Goal: Find contact information: Find contact information

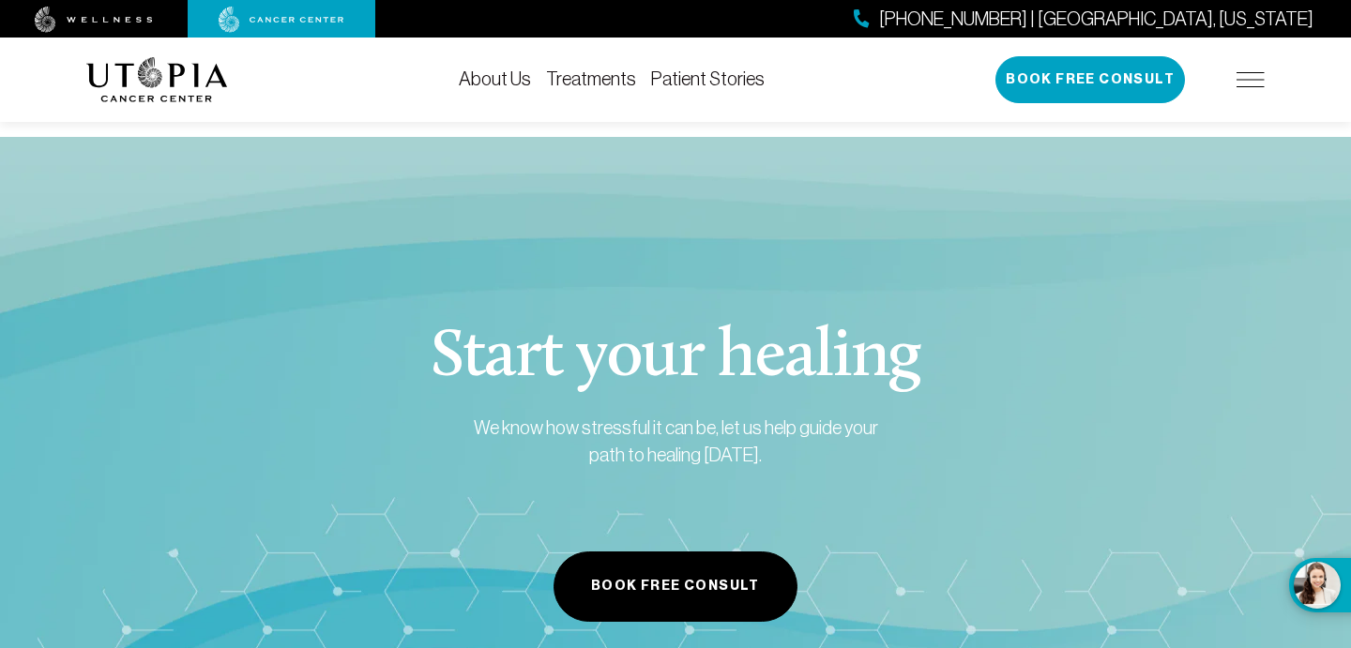
scroll to position [3258, 0]
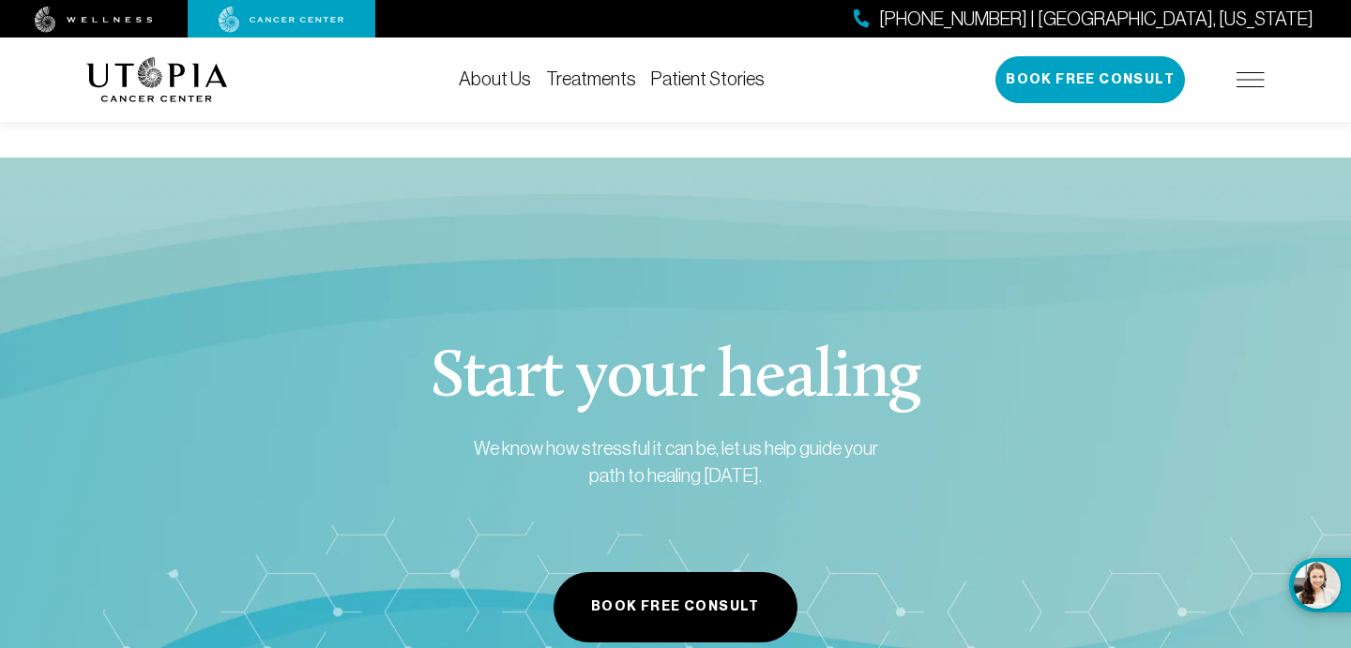
click at [483, 75] on link "About Us" at bounding box center [495, 78] width 72 height 21
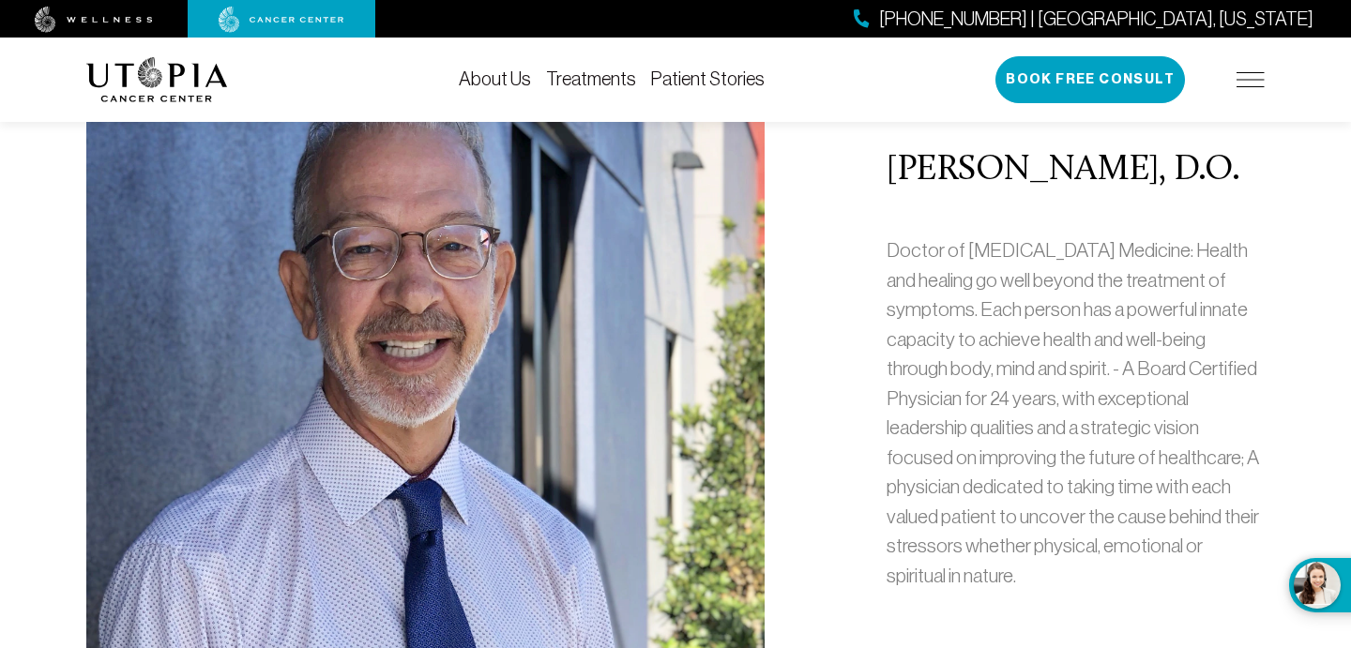
scroll to position [855, 0]
drag, startPoint x: 891, startPoint y: 167, endPoint x: 1229, endPoint y: 162, distance: 337.8
click at [1229, 162] on h2 "[PERSON_NAME], D.O." at bounding box center [1076, 171] width 378 height 39
copy h2 "[PERSON_NAME], D.O."
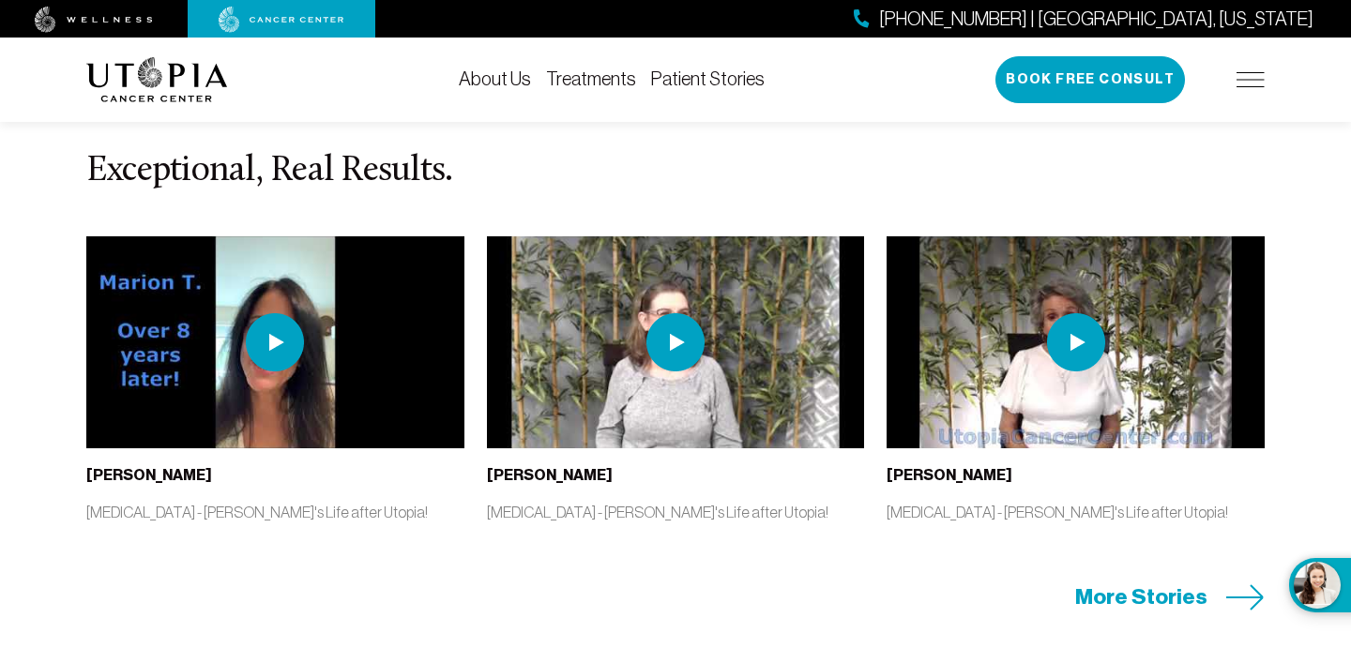
scroll to position [8436, 0]
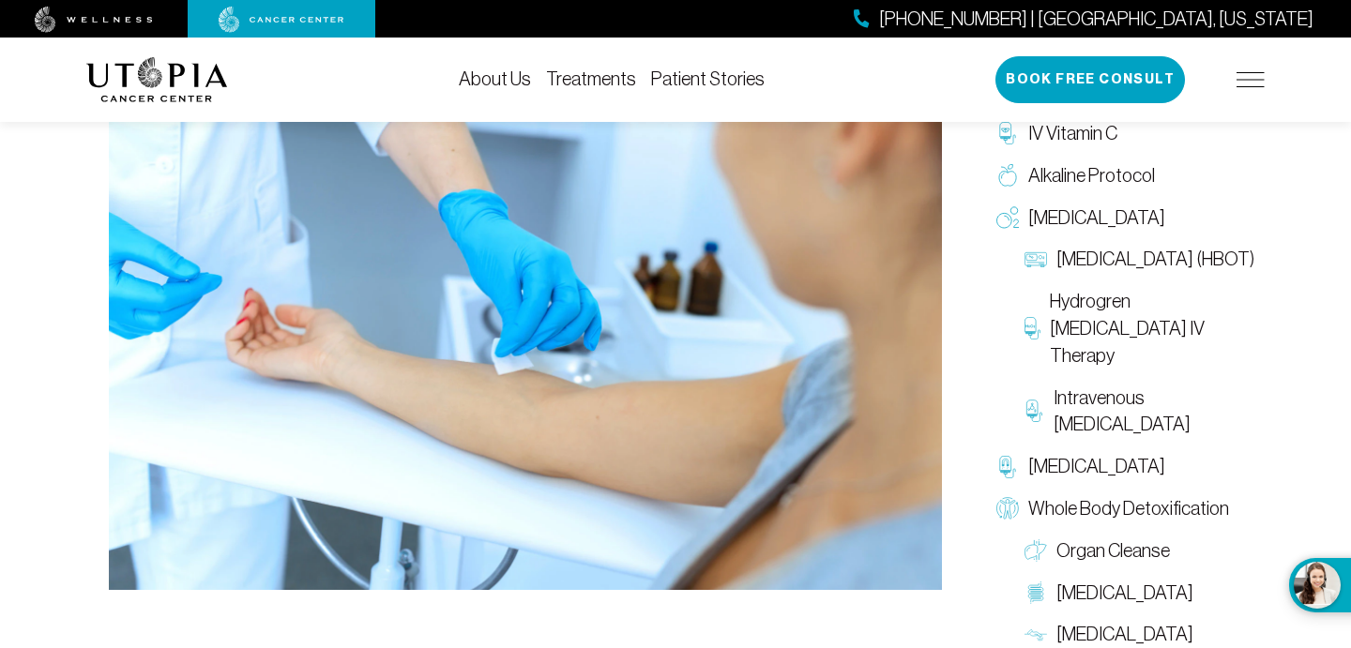
scroll to position [583, 0]
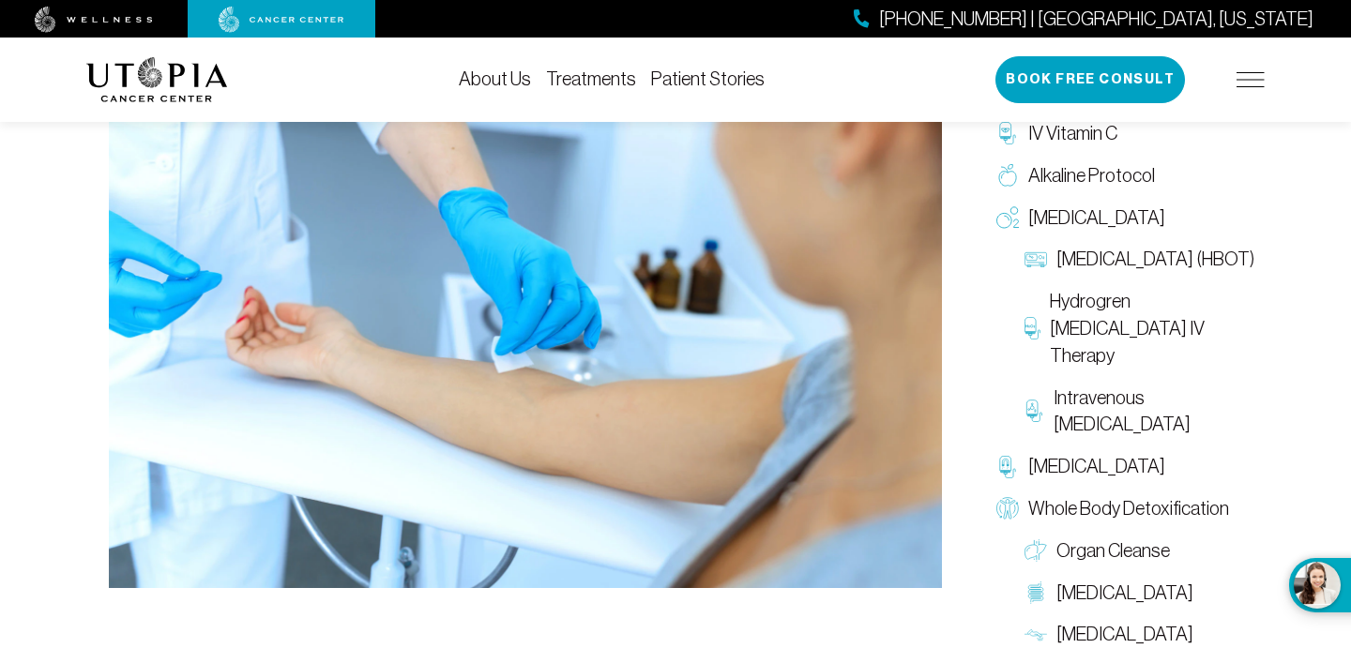
click at [1255, 79] on img at bounding box center [1251, 79] width 28 height 15
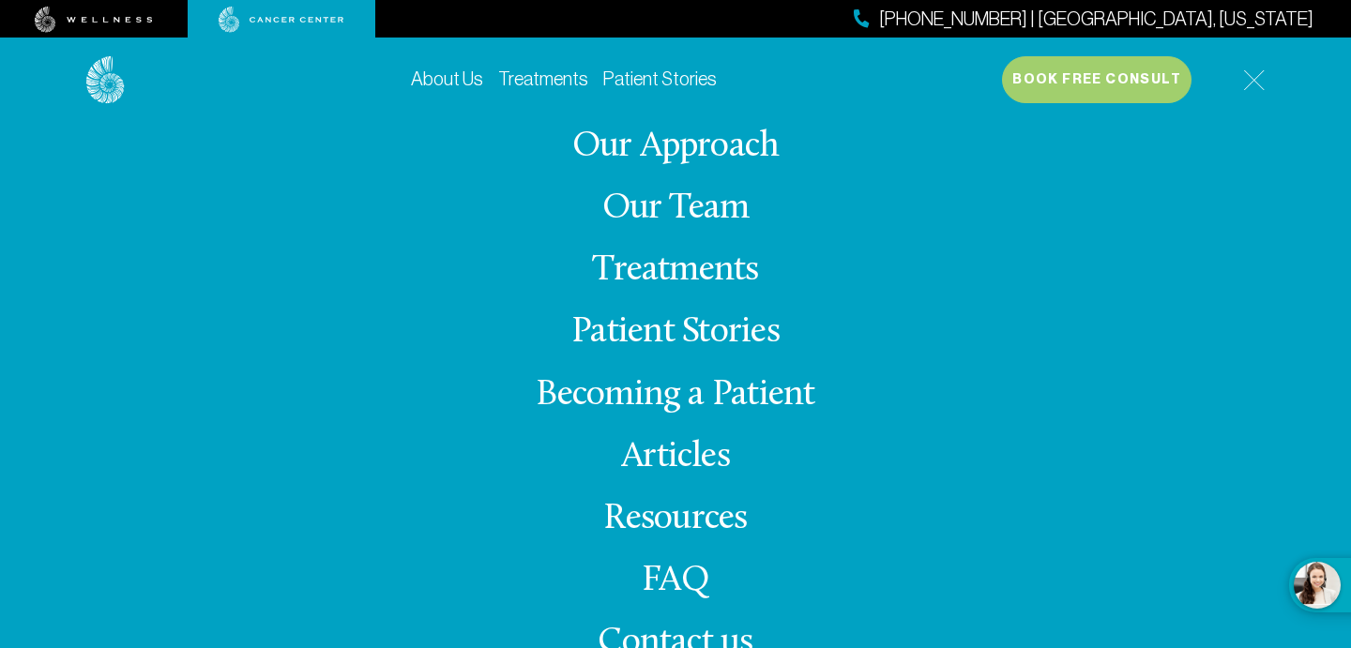
scroll to position [637, 0]
click at [648, 512] on link "Resources" at bounding box center [675, 519] width 144 height 37
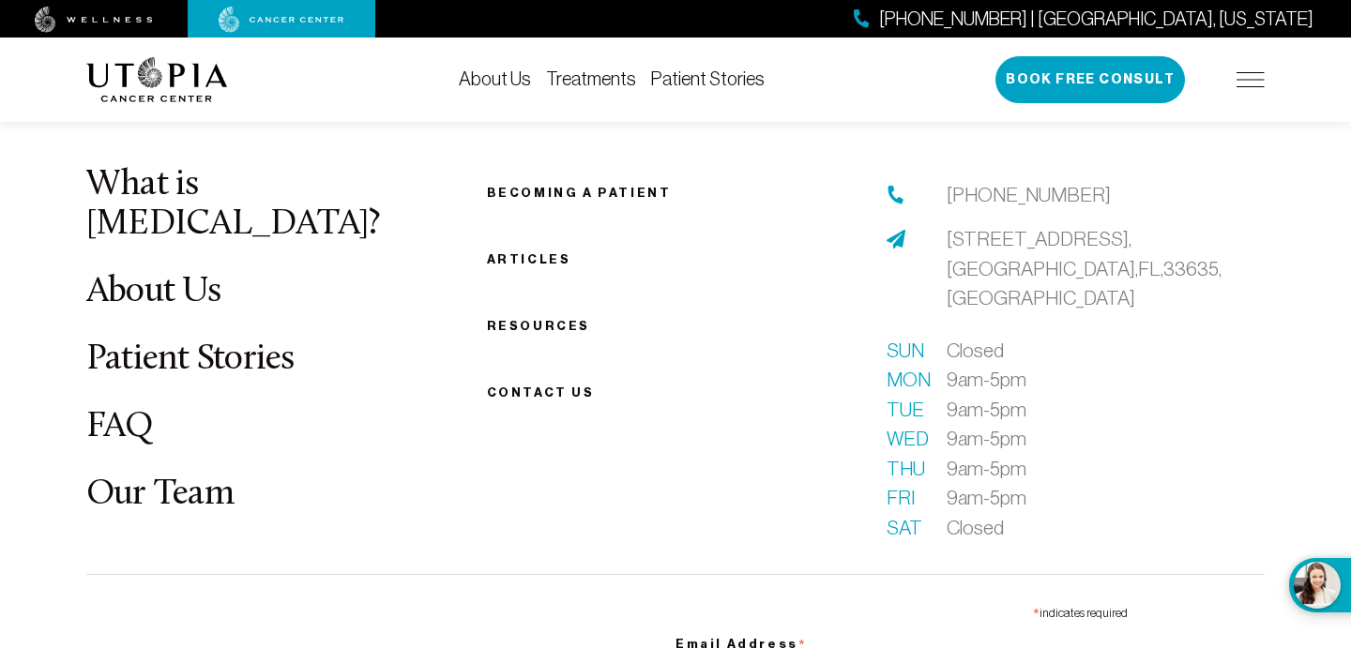
scroll to position [2135, 0]
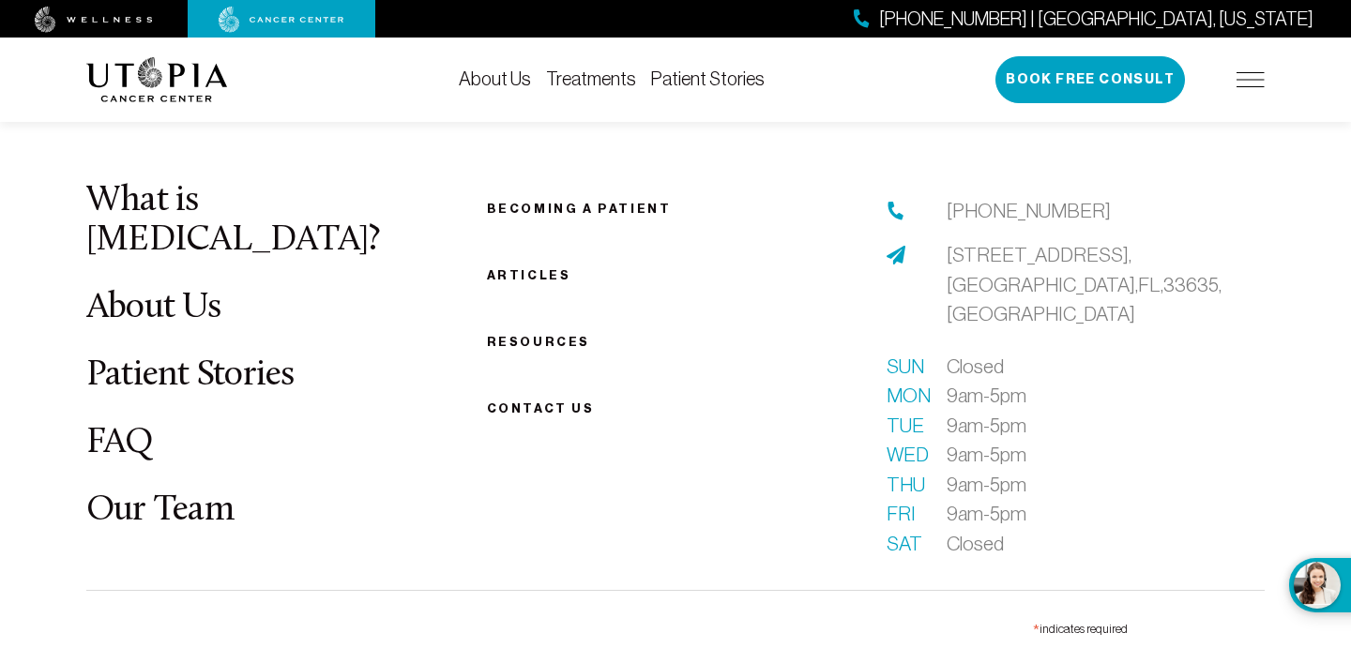
click at [552, 402] on span "Contact us" at bounding box center [541, 409] width 108 height 14
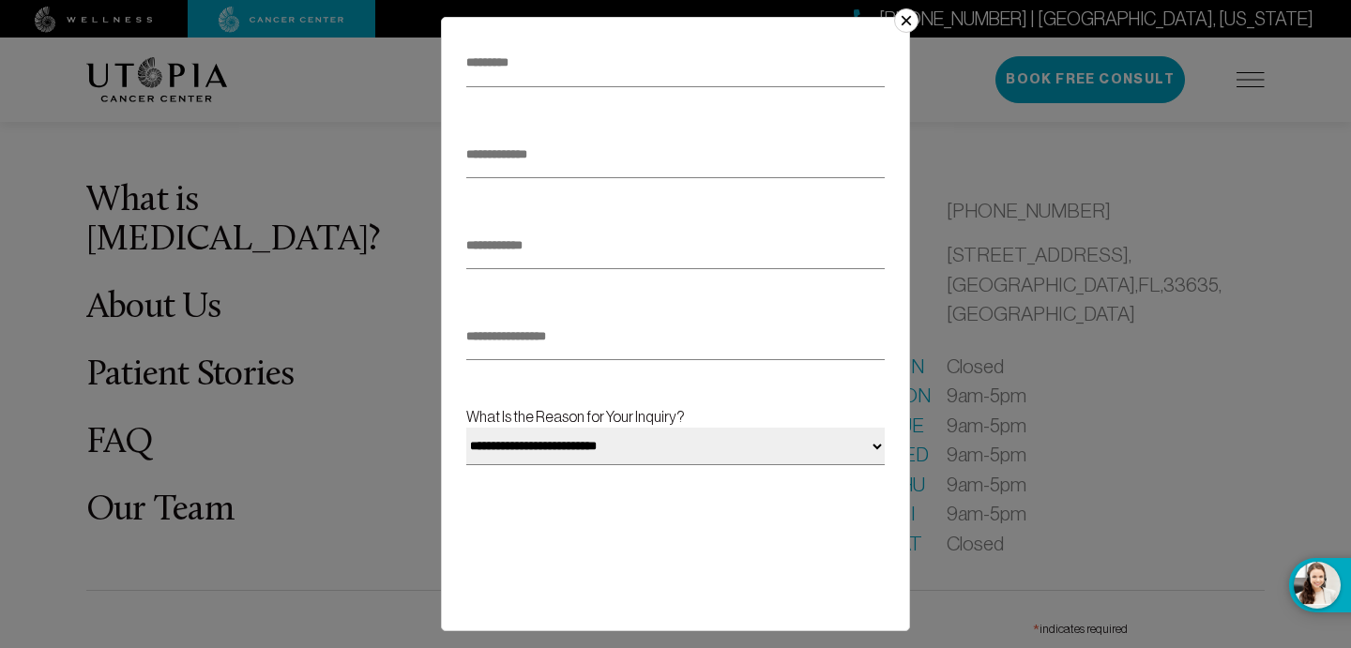
scroll to position [334, 0]
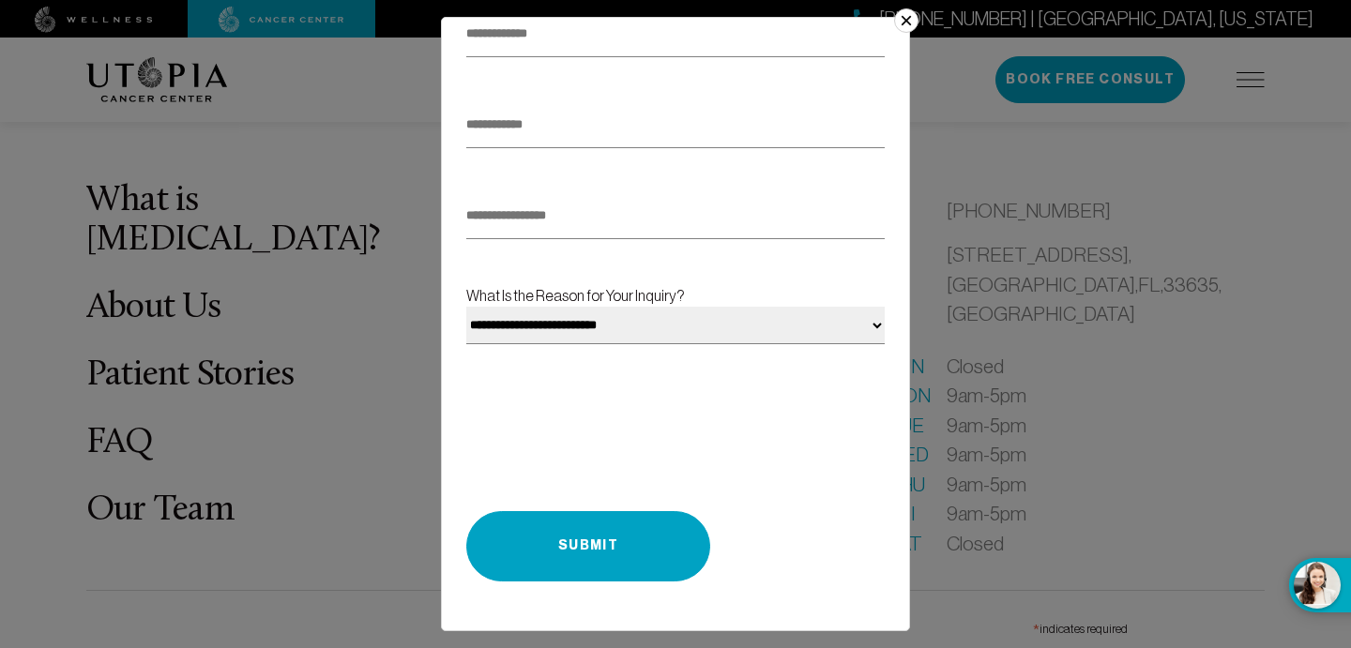
click at [908, 26] on button "×" at bounding box center [906, 20] width 24 height 24
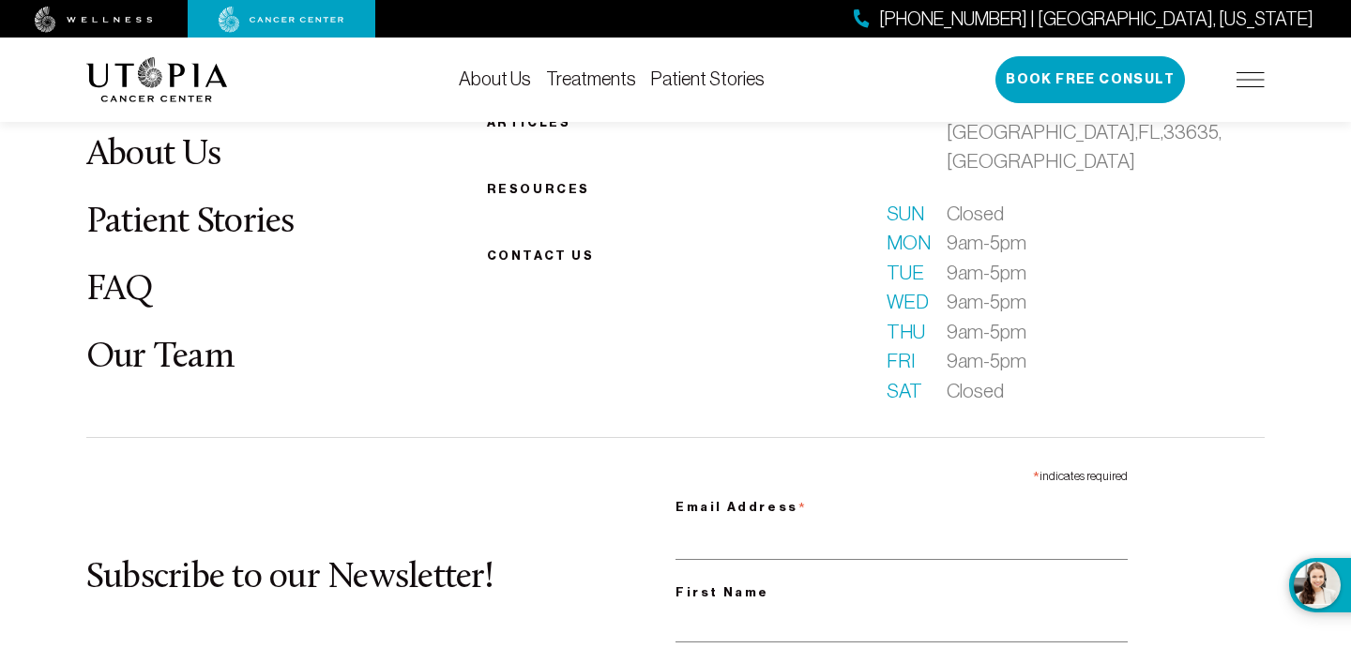
scroll to position [2564, 0]
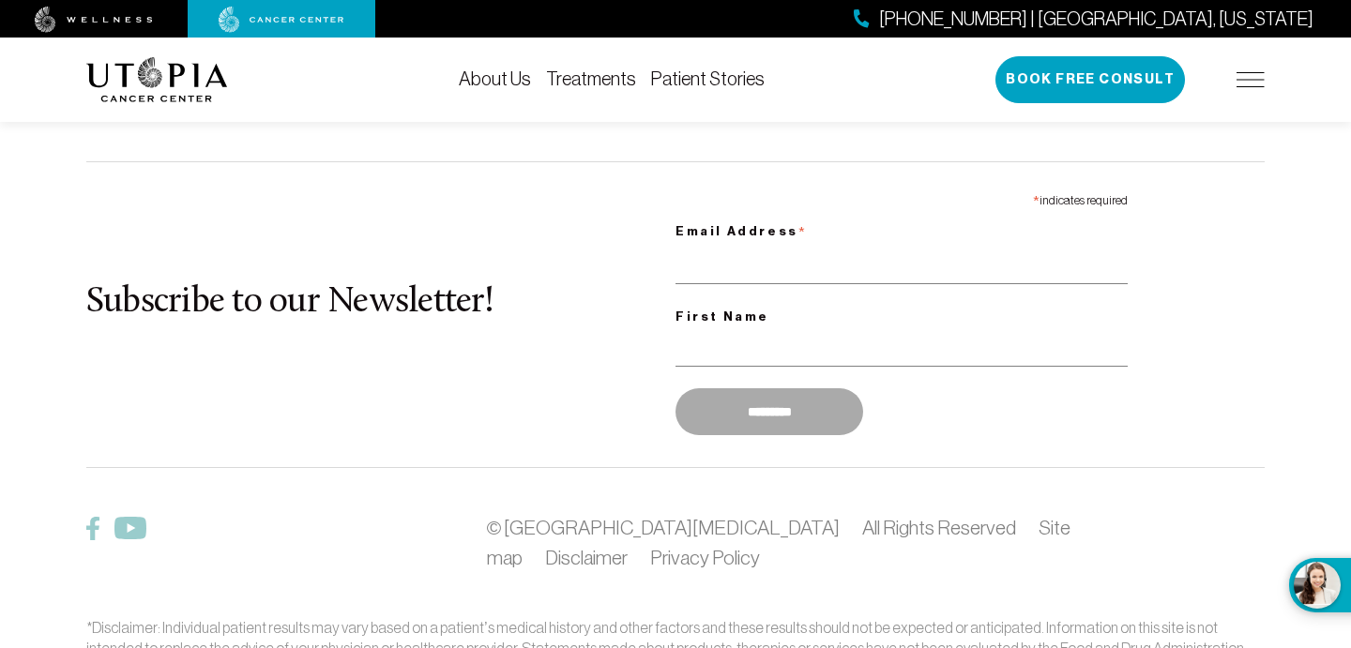
click at [90, 517] on img at bounding box center [92, 528] width 13 height 23
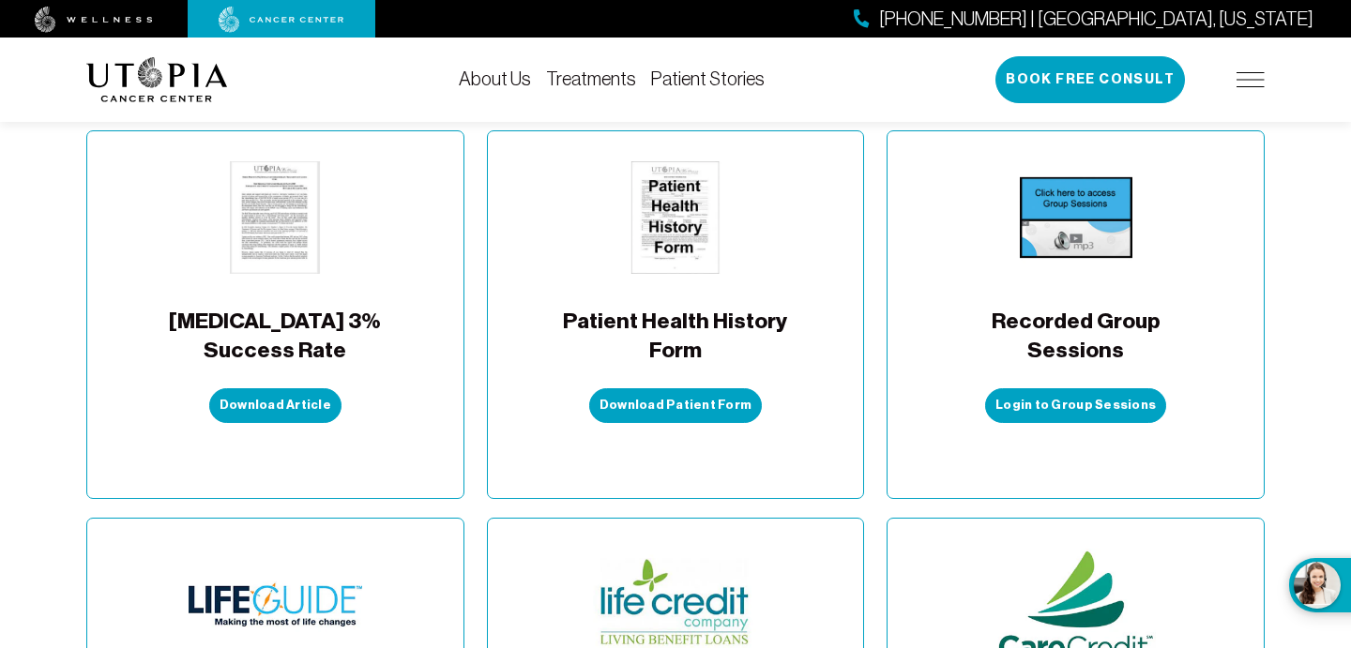
scroll to position [0, 0]
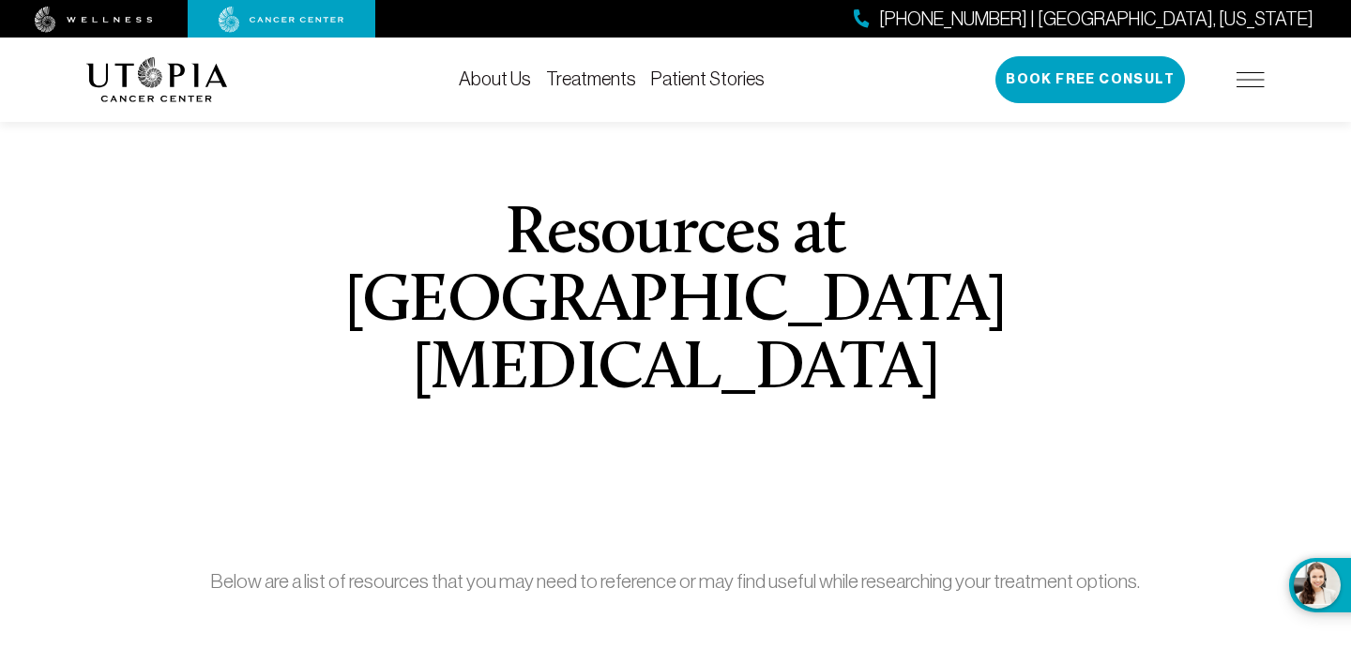
click at [1266, 80] on div "About Us Treatments Patient Stories [PHONE_NUMBER] | [GEOGRAPHIC_DATA], [US_STA…" at bounding box center [675, 80] width 1201 height 84
click at [1246, 82] on img at bounding box center [1251, 79] width 28 height 15
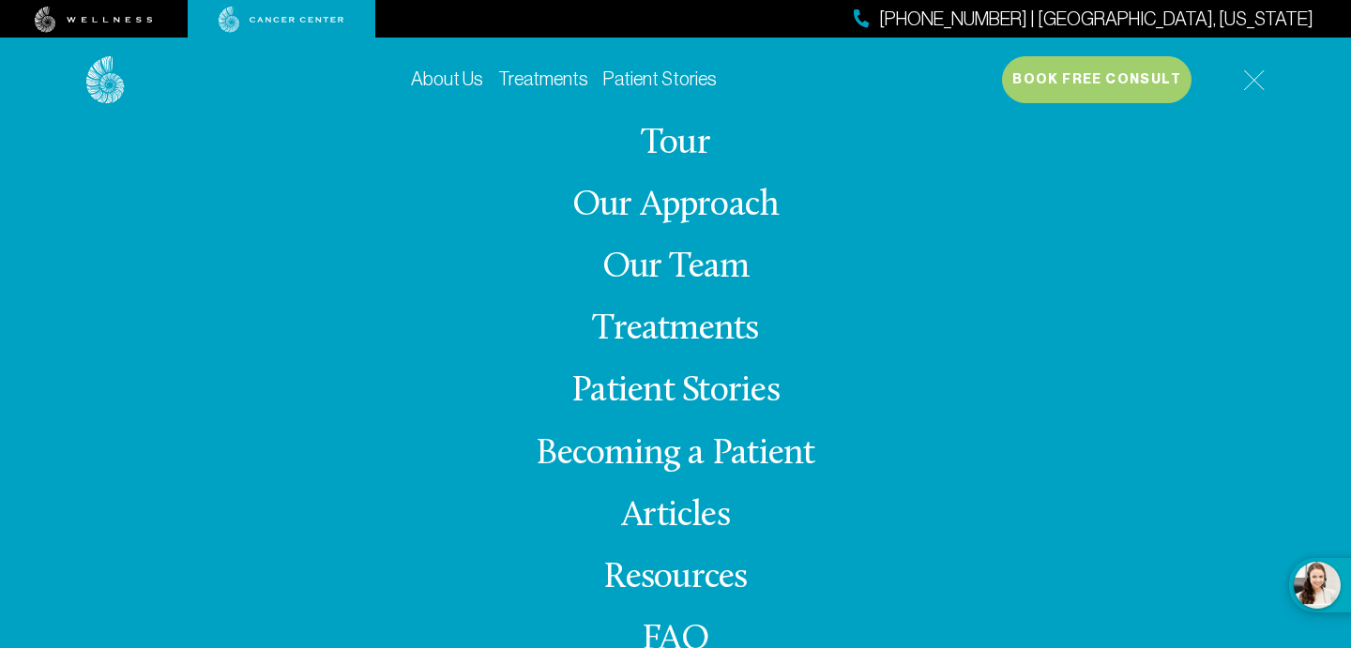
click at [731, 272] on link "Our Team" at bounding box center [675, 268] width 147 height 37
